Goal: Information Seeking & Learning: Learn about a topic

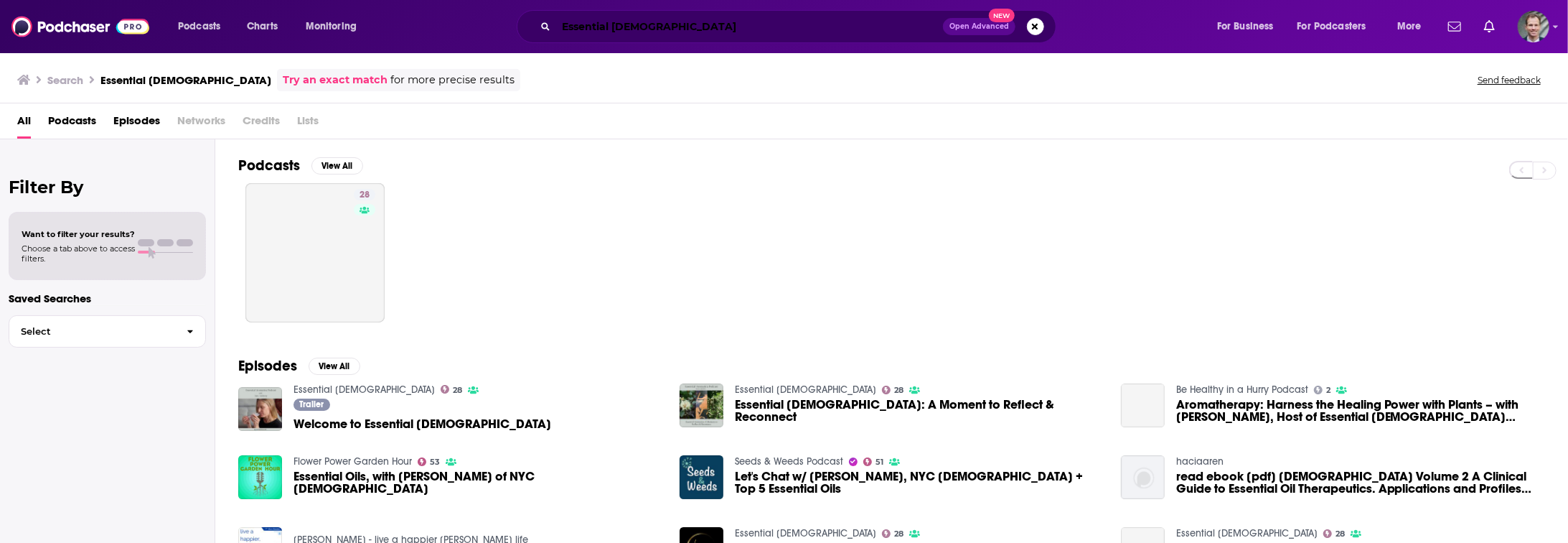
click at [785, 24] on input "Essential [DEMOGRAPHIC_DATA]" at bounding box center [749, 27] width 387 height 23
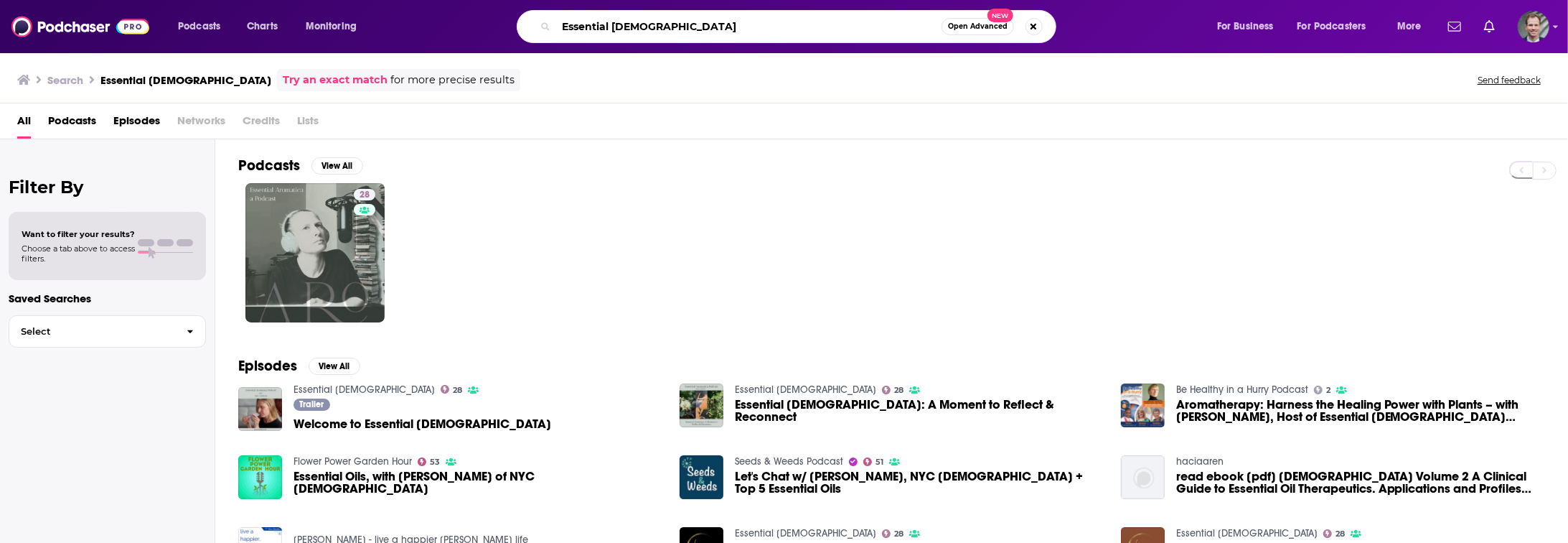
drag, startPoint x: 691, startPoint y: 21, endPoint x: 554, endPoint y: 23, distance: 137.0
click at [554, 23] on div "Essential [DEMOGRAPHIC_DATA] Open Advanced New" at bounding box center [787, 26] width 539 height 33
type input "problem solved"
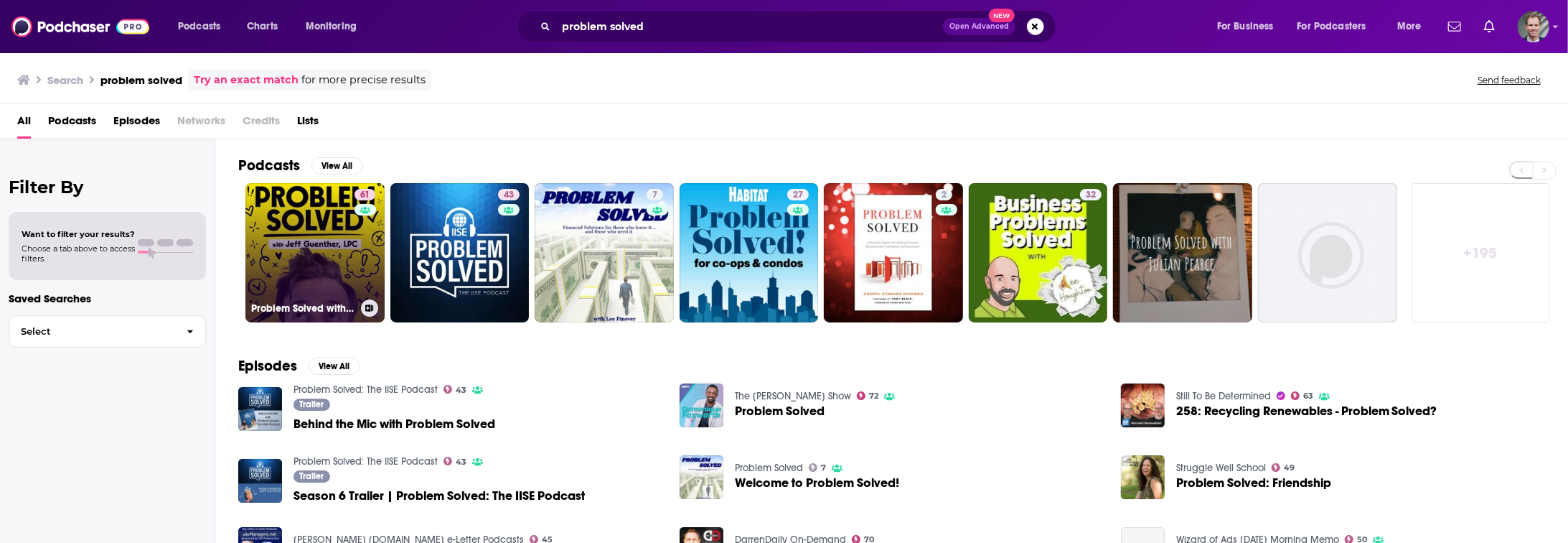
click at [320, 239] on link "61 Problem Solved with [PERSON_NAME] and [PERSON_NAME]" at bounding box center [315, 253] width 139 height 139
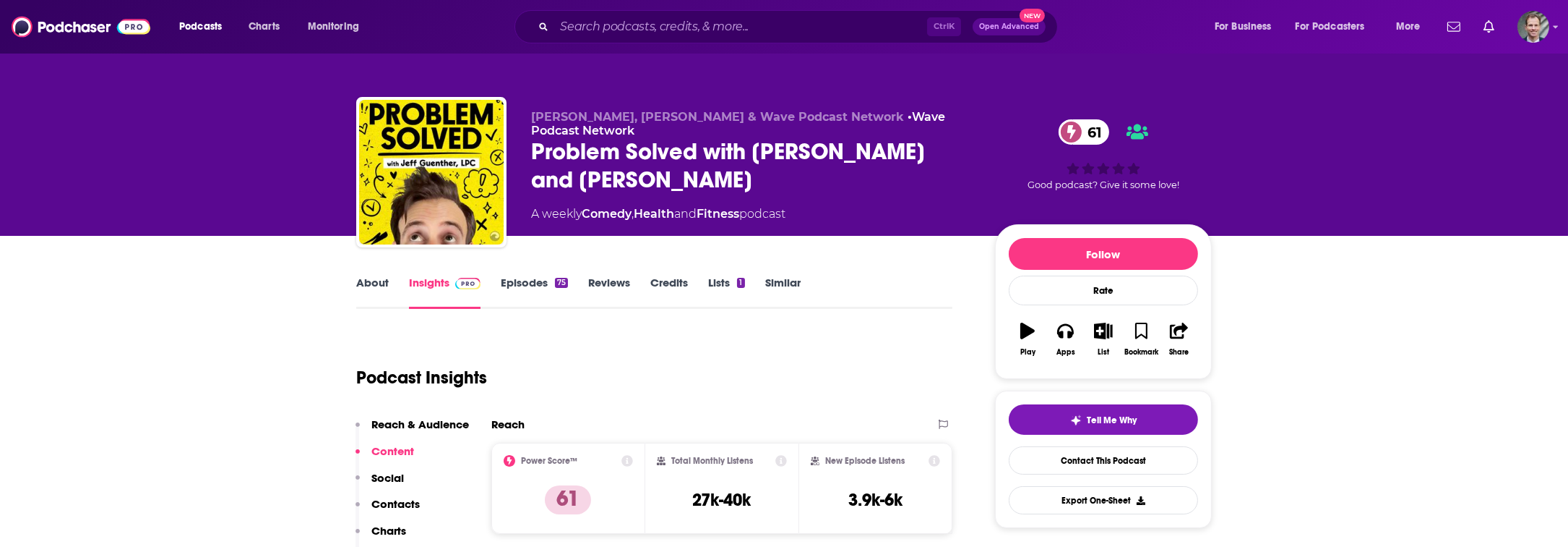
scroll to position [265, 0]
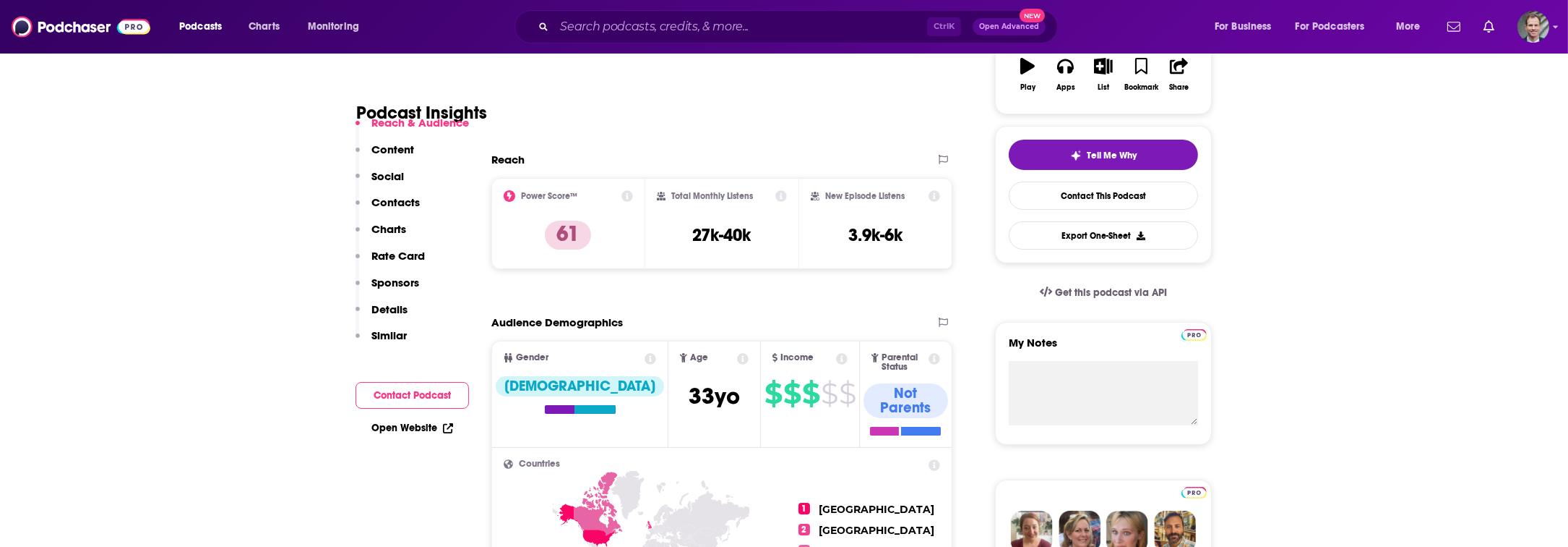
click at [386, 282] on p "Sponsors" at bounding box center [395, 282] width 48 height 13
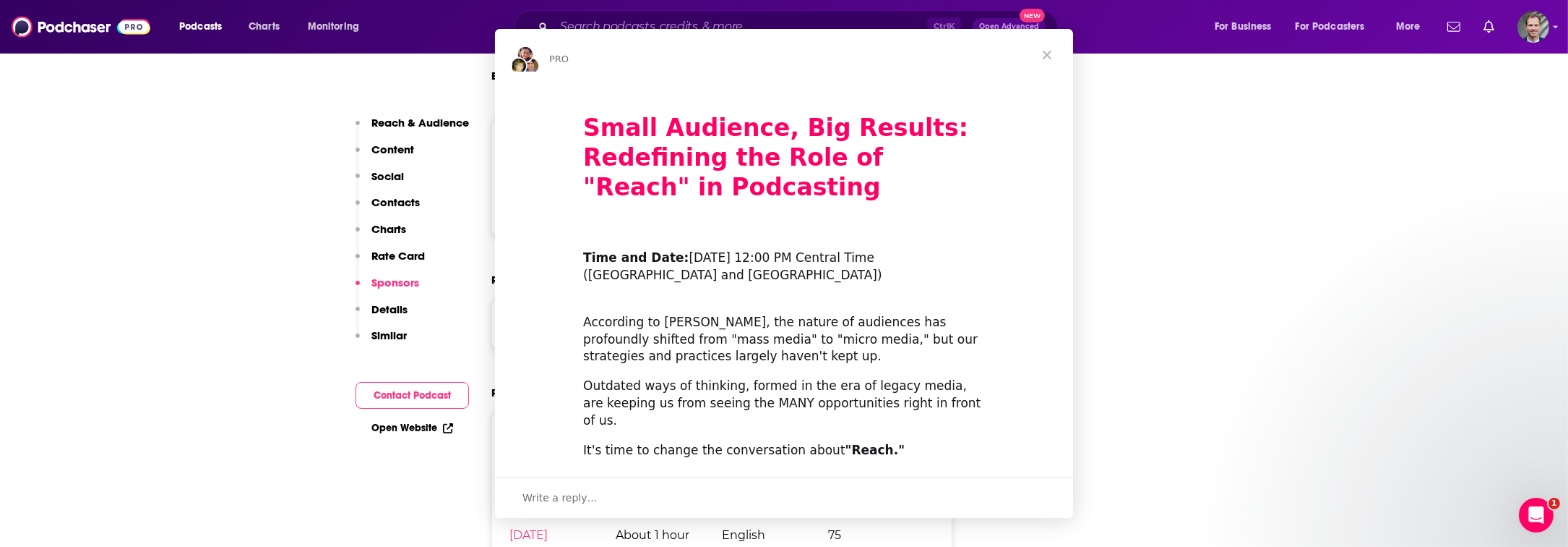
scroll to position [0, 0]
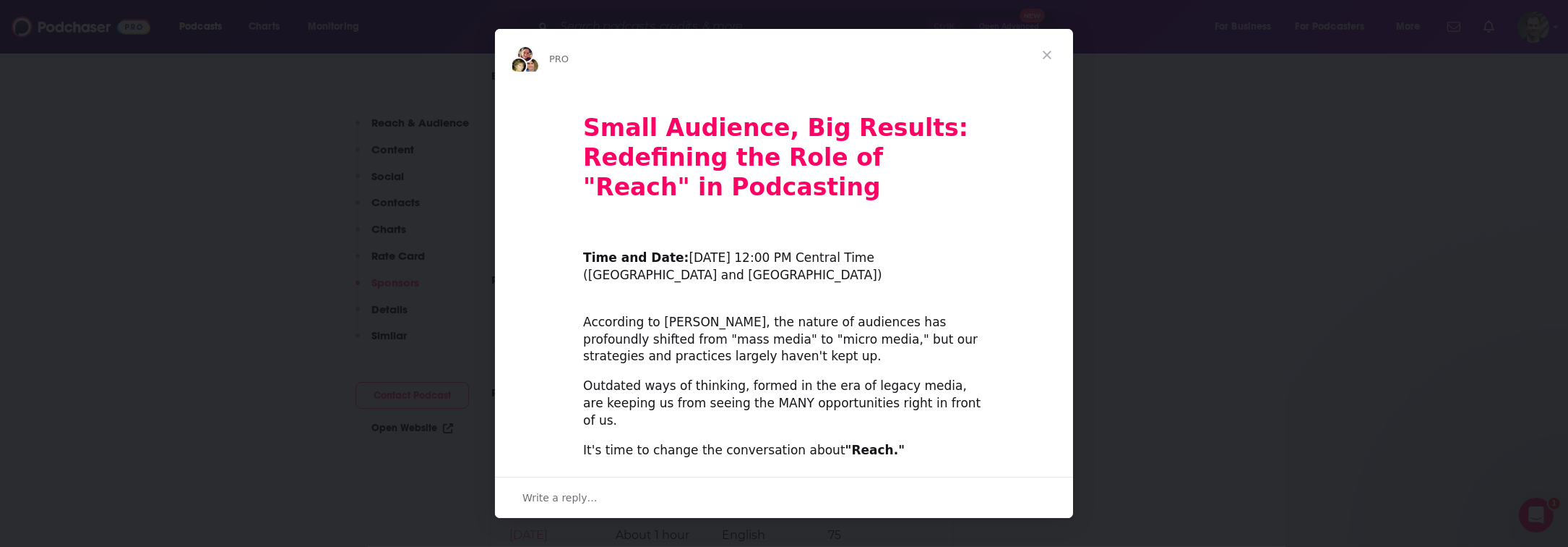
drag, startPoint x: 1571, startPoint y: 162, endPoint x: 1391, endPoint y: 162, distance: 180.0
click at [1050, 46] on span "Close" at bounding box center [1047, 55] width 52 height 52
